Goal: Task Accomplishment & Management: Manage account settings

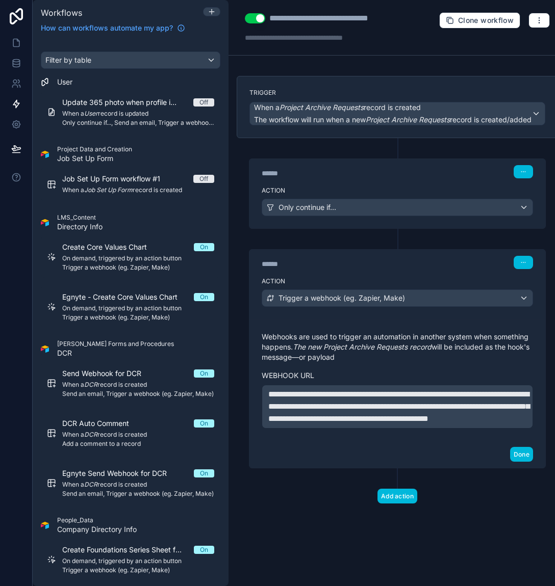
scroll to position [1426, 0]
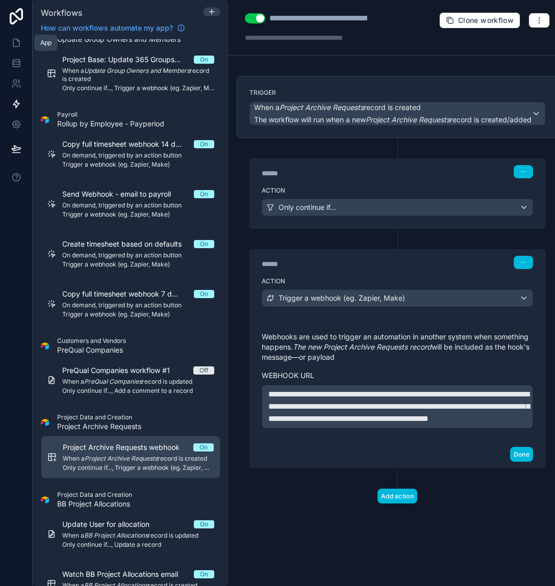
click at [9, 45] on link at bounding box center [16, 43] width 32 height 20
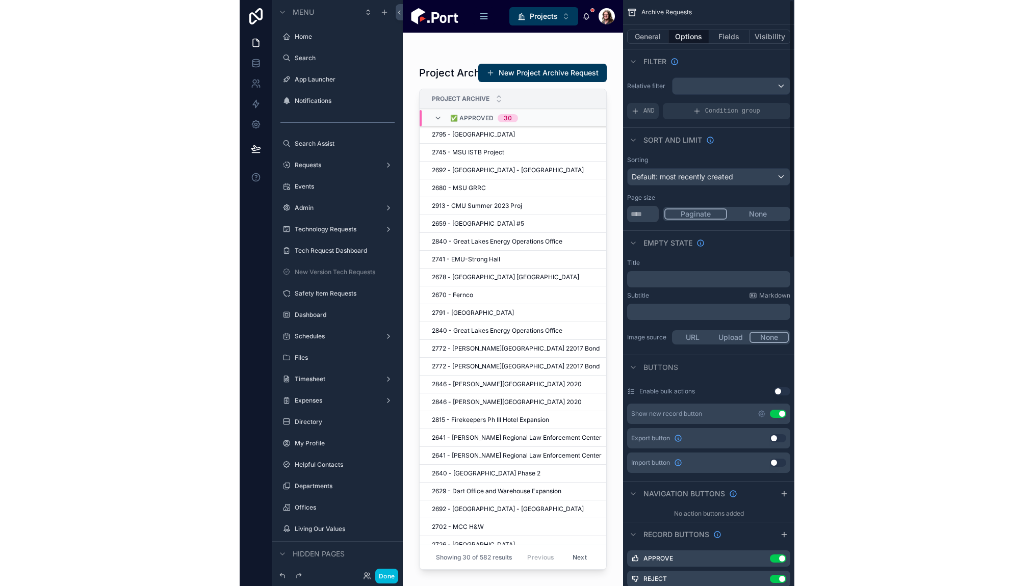
scroll to position [1194, 0]
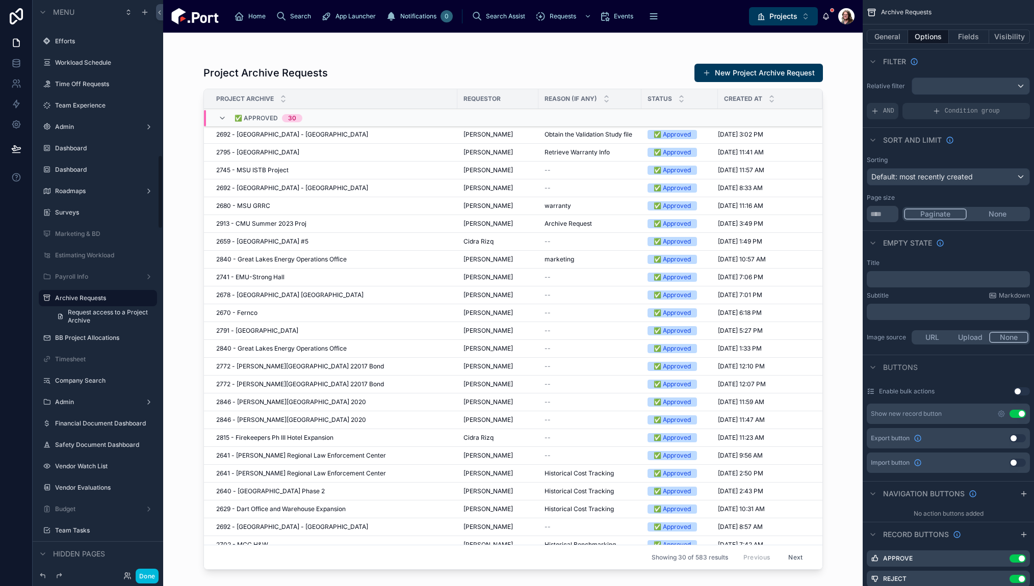
click at [146, 578] on button "Done" at bounding box center [147, 576] width 23 height 15
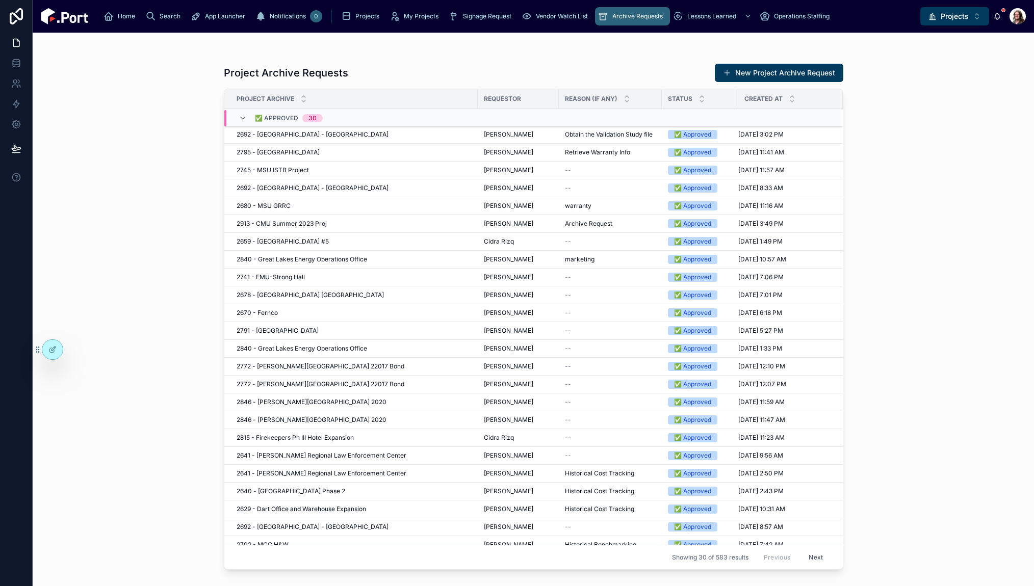
click at [554, 12] on span "Projects" at bounding box center [955, 16] width 28 height 10
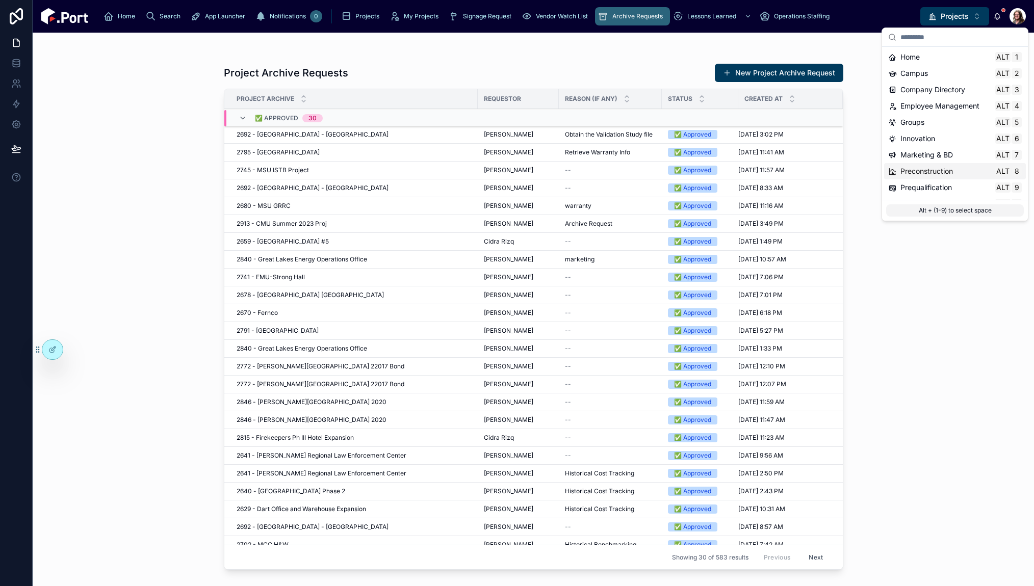
scroll to position [96, 0]
click at [554, 171] on span "Time & Expenses" at bounding box center [928, 173] width 57 height 10
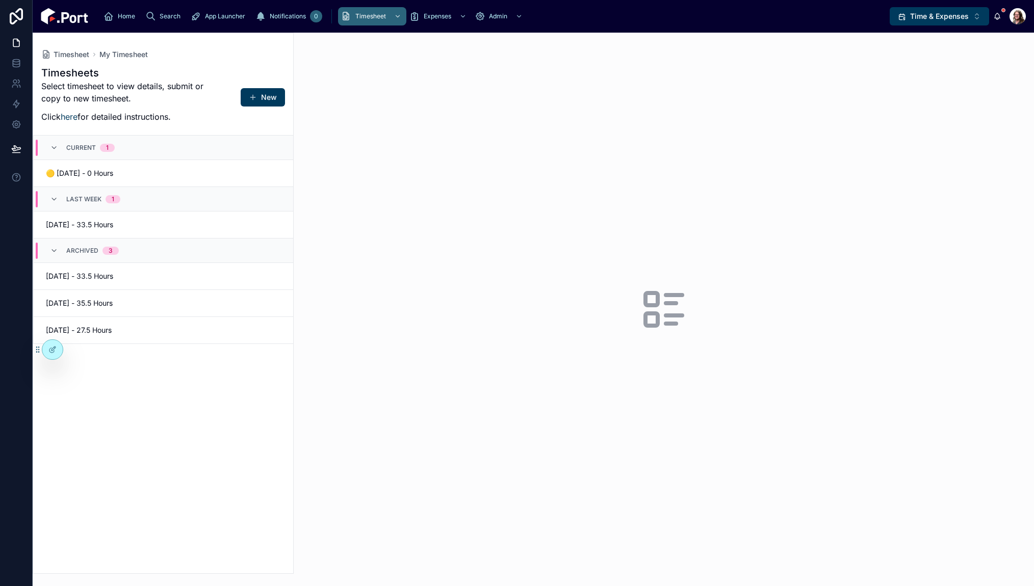
click at [172, 175] on div "🟡 [DATE] - 0 Hours" at bounding box center [163, 173] width 235 height 10
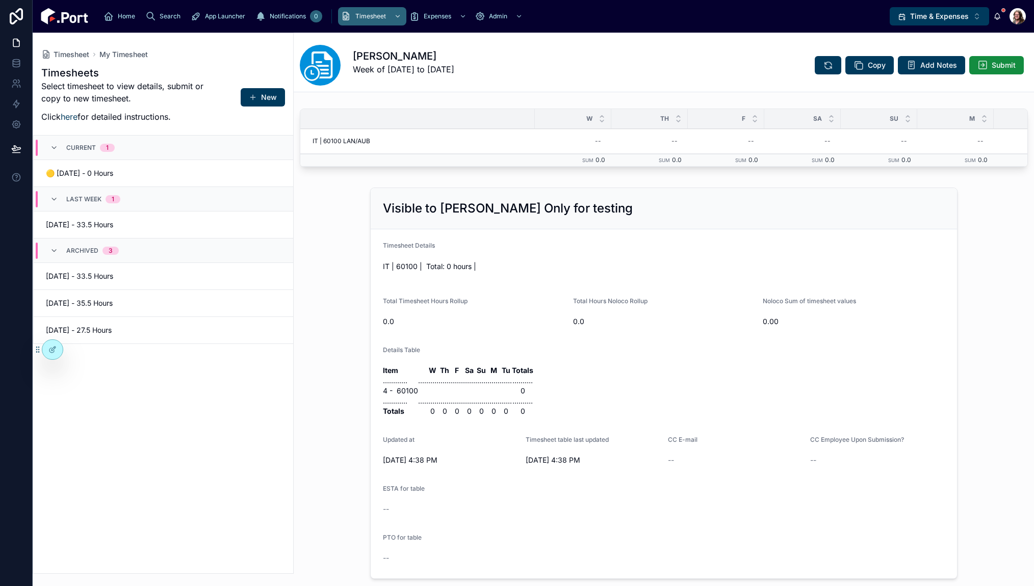
click at [554, 143] on div "--" at bounding box center [598, 141] width 6 height 8
type input "***"
click button "submit" at bounding box center [720, 155] width 12 height 12
click at [554, 142] on div "--" at bounding box center [649, 141] width 64 height 16
type input "***"
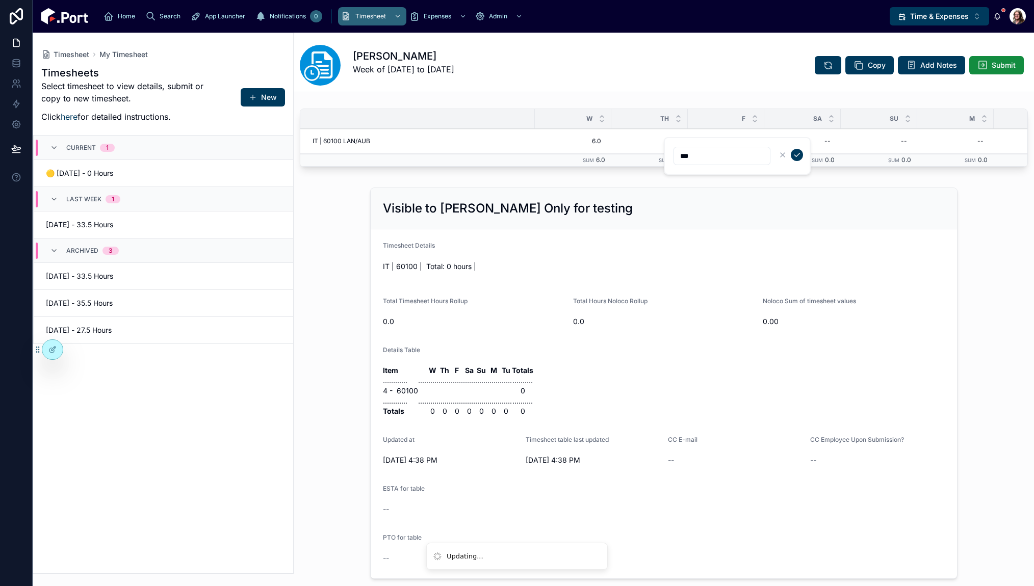
click button "submit" at bounding box center [797, 155] width 12 height 12
click at [554, 142] on div "--" at bounding box center [726, 141] width 64 height 16
type input "***"
click button "submit" at bounding box center [873, 155] width 12 height 12
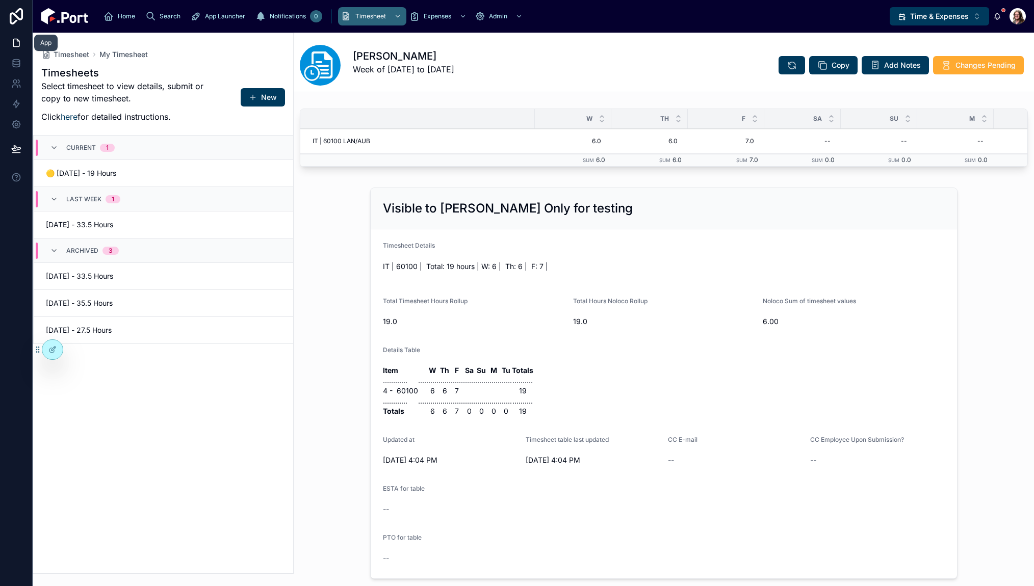
click at [15, 42] on icon at bounding box center [16, 43] width 10 height 10
click at [15, 125] on icon at bounding box center [16, 124] width 3 height 3
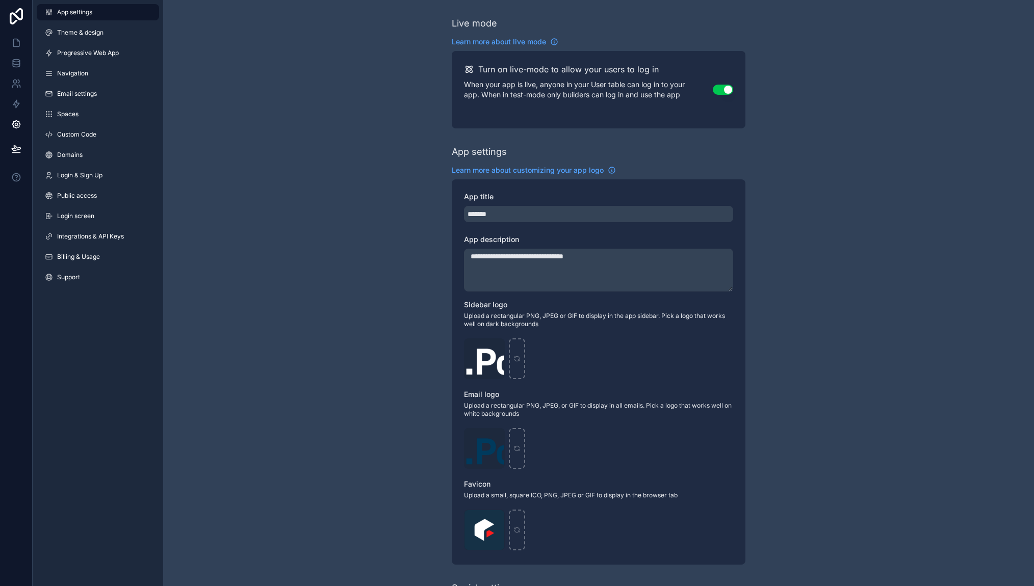
click at [92, 238] on span "Integrations & API Keys" at bounding box center [90, 236] width 67 height 8
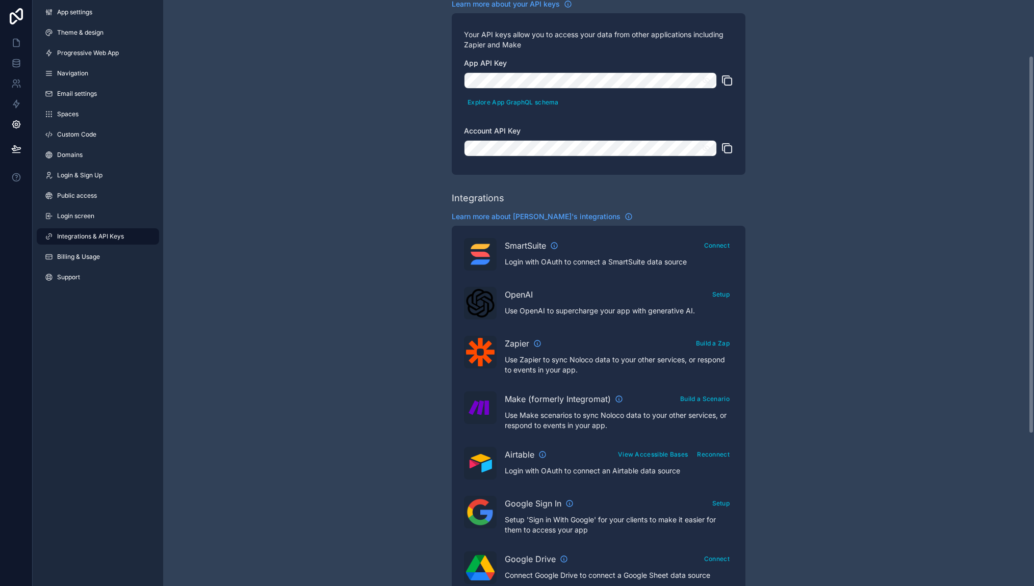
scroll to position [153, 0]
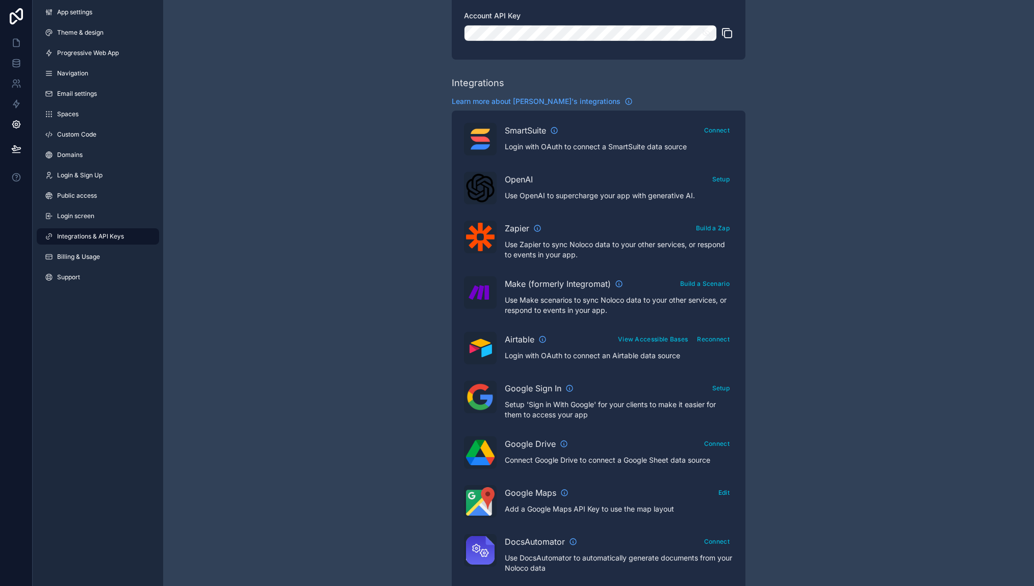
click at [554, 491] on button "Edit" at bounding box center [724, 492] width 18 height 15
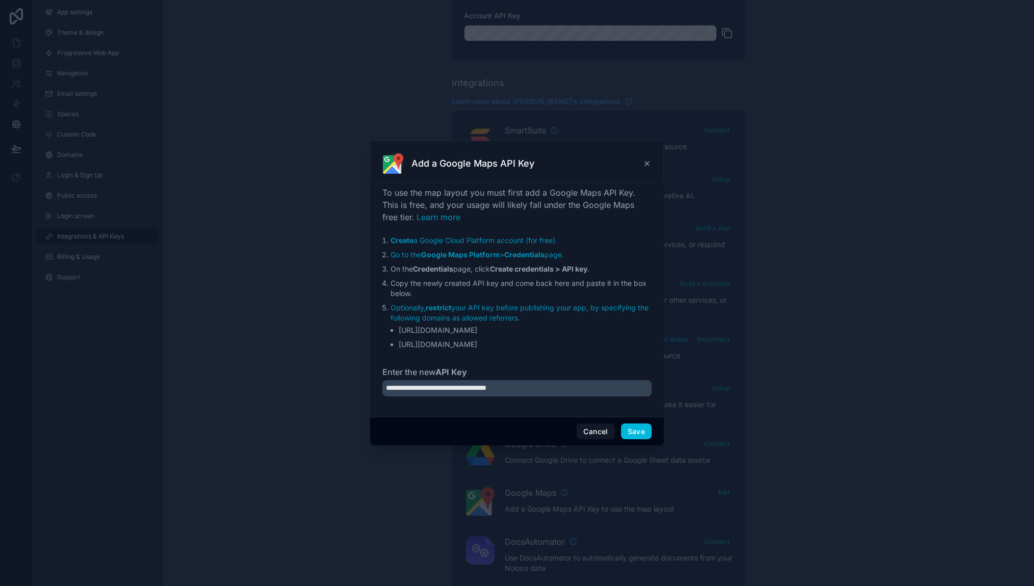
drag, startPoint x: 577, startPoint y: 389, endPoint x: 372, endPoint y: 397, distance: 205.1
click at [372, 397] on div "**********" at bounding box center [517, 299] width 294 height 234
click at [554, 427] on button "Cancel" at bounding box center [596, 432] width 38 height 16
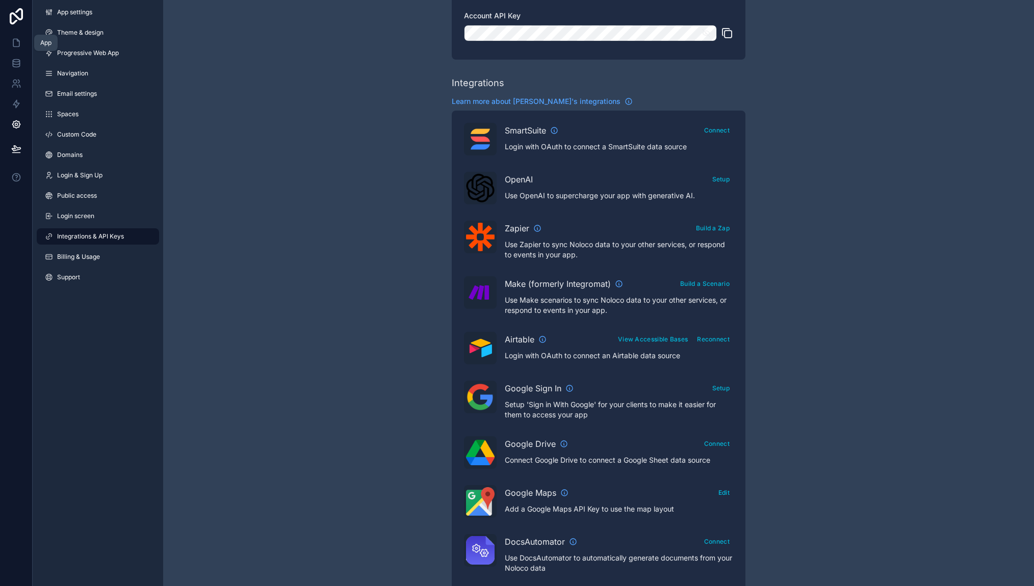
click at [11, 44] on icon at bounding box center [16, 43] width 10 height 10
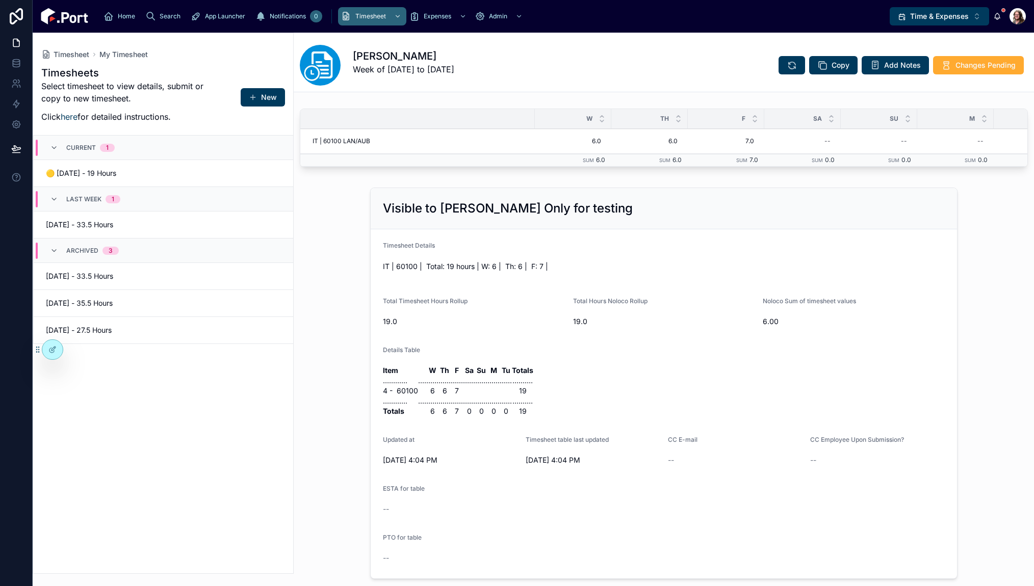
click at [554, 144] on span "7.0" at bounding box center [726, 141] width 56 height 8
type input "***"
click button "submit" at bounding box center [823, 155] width 12 height 12
click at [554, 137] on span "6.0" at bounding box center [573, 141] width 56 height 8
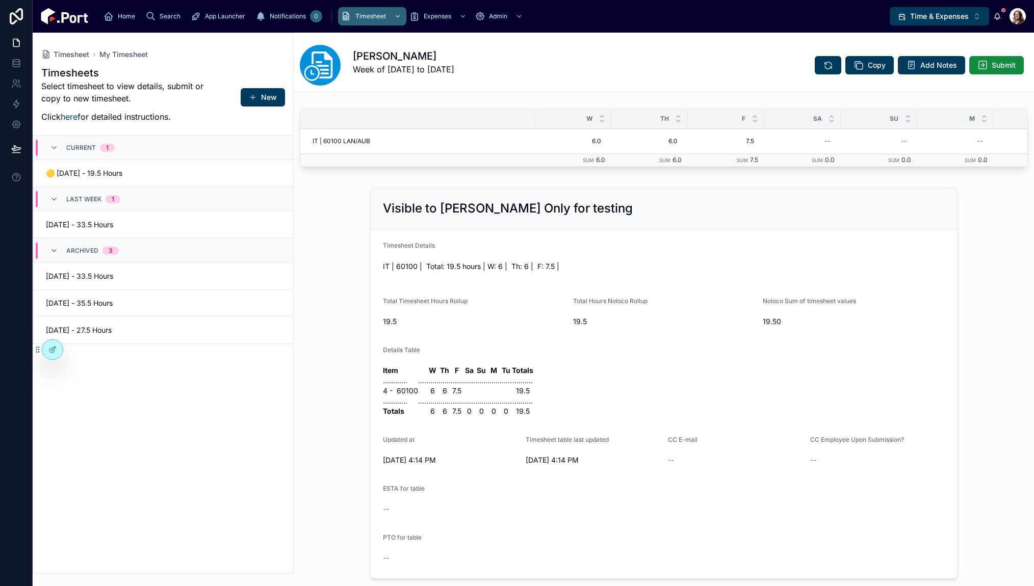
click at [554, 140] on span "6.0" at bounding box center [573, 141] width 56 height 8
click at [554, 57] on div "[PERSON_NAME] Week of [DATE] to [DATE] Copy Add Notes Submit" at bounding box center [664, 65] width 728 height 41
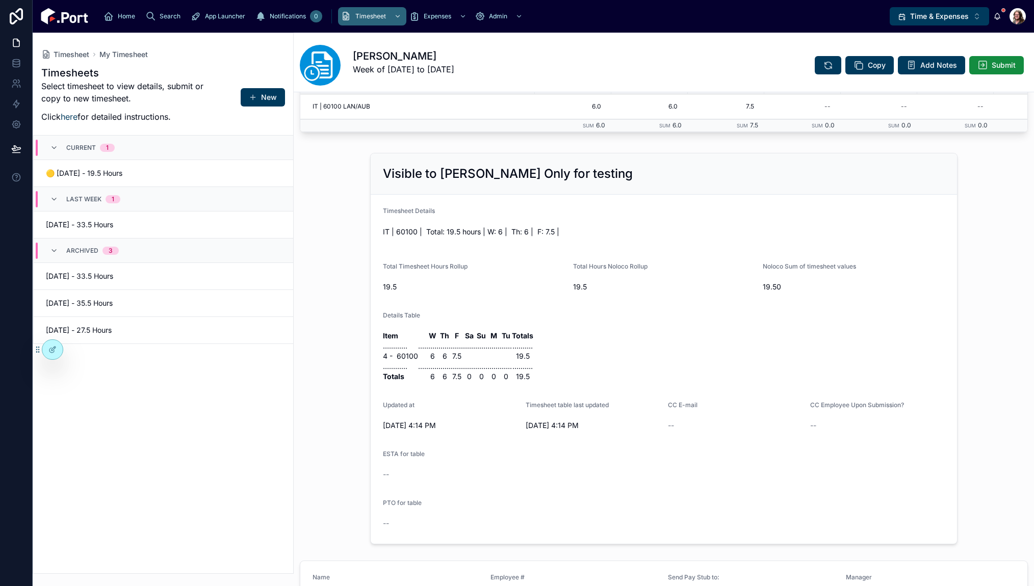
scroll to position [51, 0]
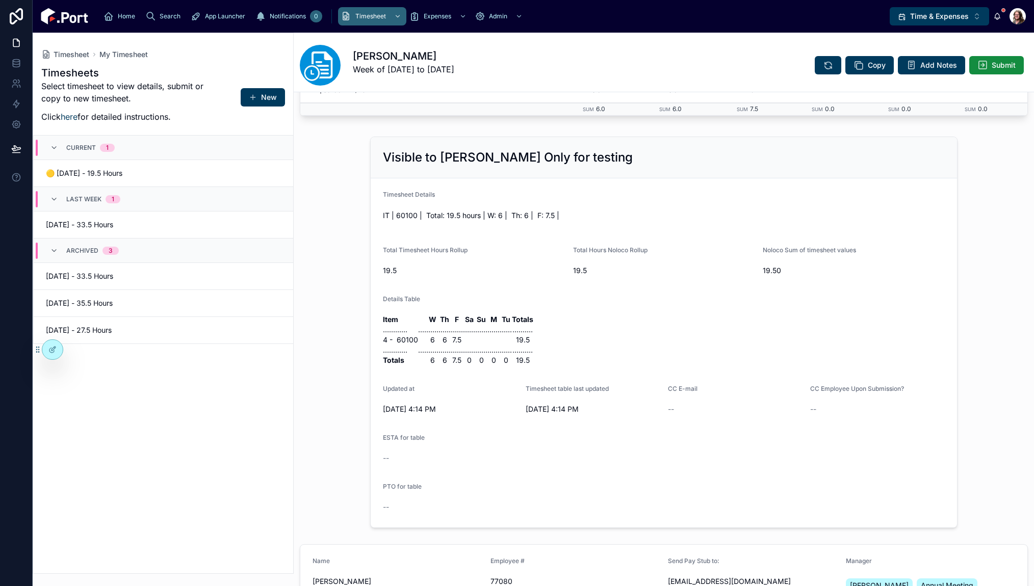
click at [180, 460] on div "Timesheets Select timesheet to view details, submit or copy to new timesheet. C…" at bounding box center [163, 317] width 260 height 514
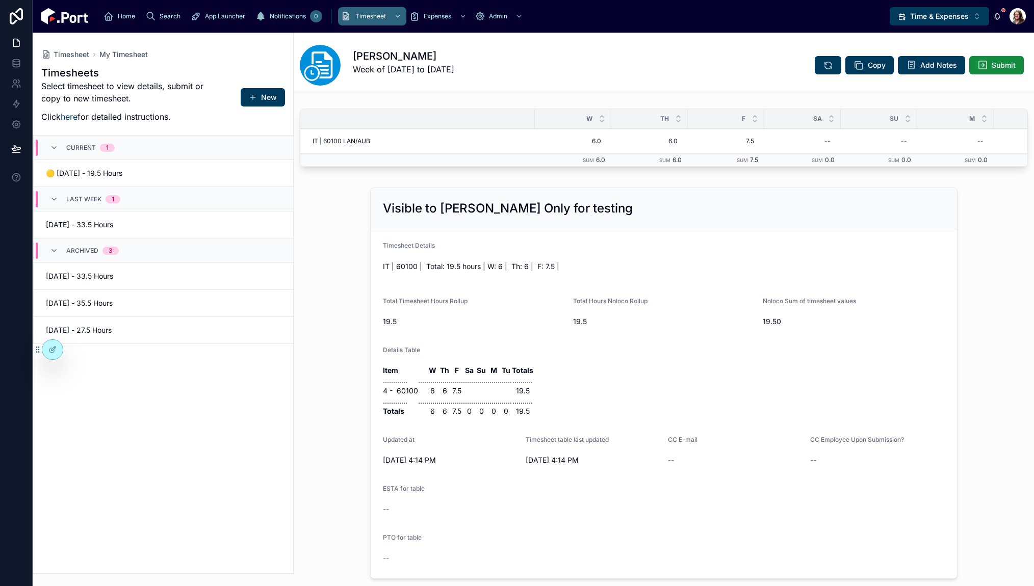
click at [554, 139] on span "7.5" at bounding box center [726, 141] width 56 height 8
type input "***"
click button "submit" at bounding box center [823, 155] width 12 height 12
